Goal: Entertainment & Leisure: Browse casually

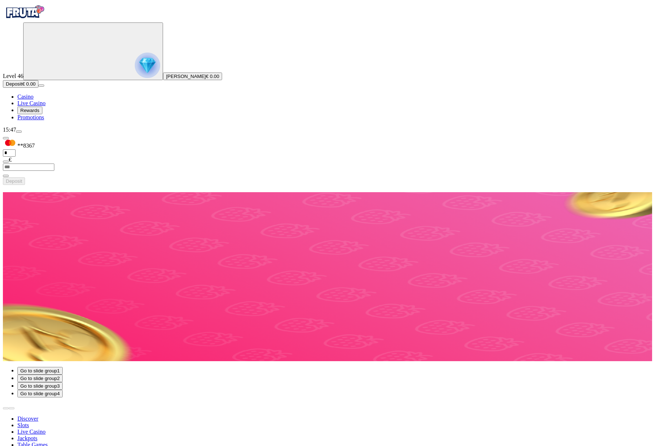
click at [22, 87] on span "Deposit" at bounding box center [14, 83] width 16 height 5
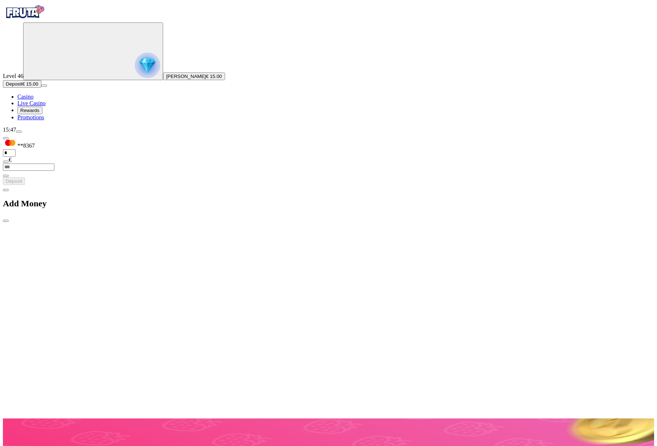
click at [320, 411] on div at bounding box center [328, 411] width 651 height 0
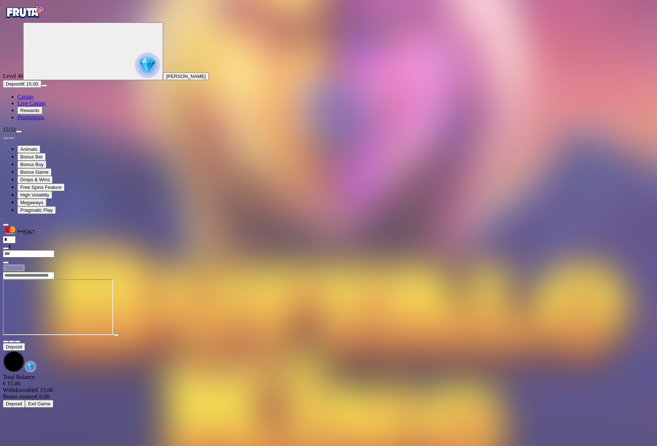
click at [46, 21] on img "Primary" at bounding box center [24, 12] width 43 height 18
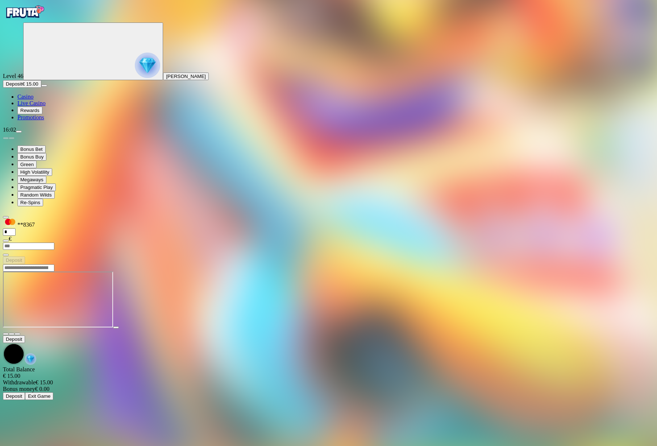
click at [46, 21] on img "Primary" at bounding box center [24, 12] width 43 height 18
